Goal: Task Accomplishment & Management: Manage account settings

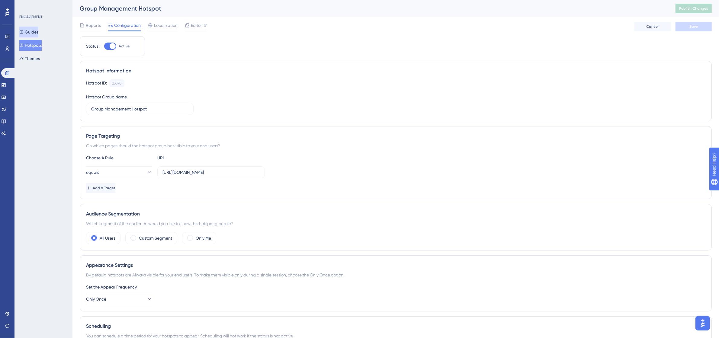
click at [38, 31] on button "Guides" at bounding box center [28, 32] width 19 height 11
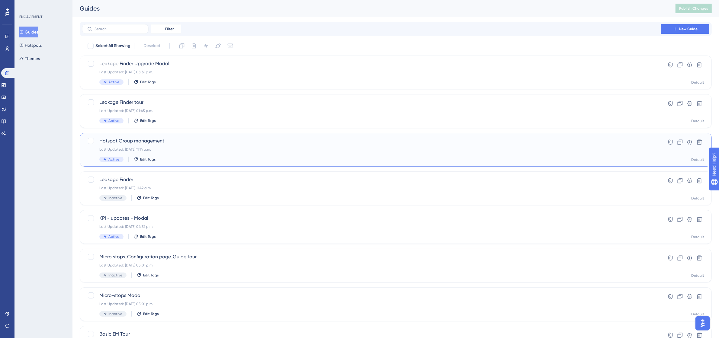
click at [179, 147] on div "Last Updated: [DATE] 11:14 a.m." at bounding box center [371, 149] width 545 height 5
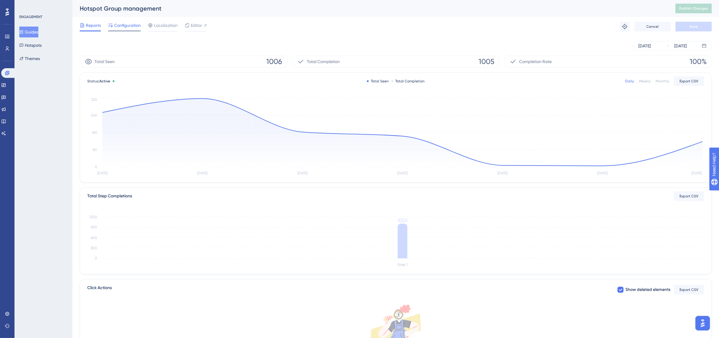
click at [126, 29] on span "Configuration" at bounding box center [127, 25] width 27 height 7
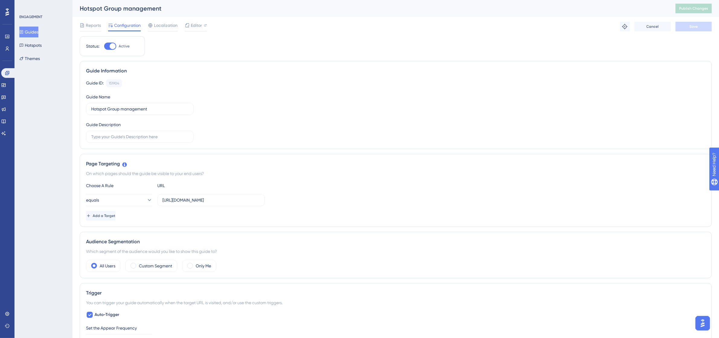
click at [109, 47] on div at bounding box center [110, 46] width 12 height 7
click at [104, 47] on input "Active" at bounding box center [104, 46] width 0 height 0
checkbox input "false"
click at [683, 22] on button "Save" at bounding box center [694, 27] width 36 height 10
